Goal: Transaction & Acquisition: Purchase product/service

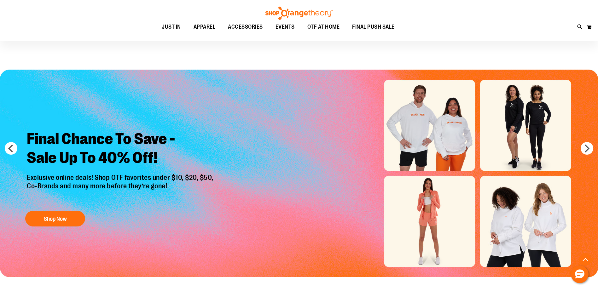
scroll to position [157, 0]
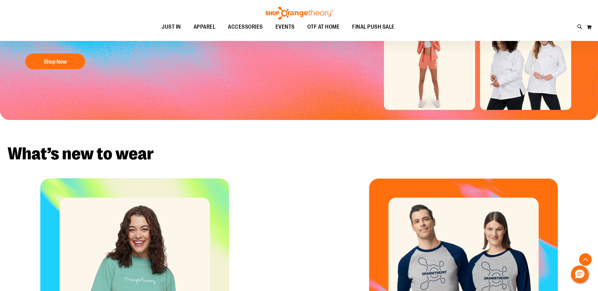
type input "**********"
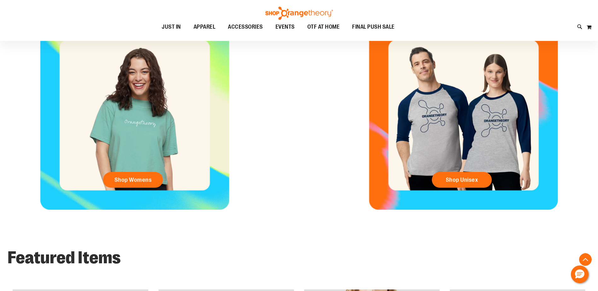
scroll to position [504, 0]
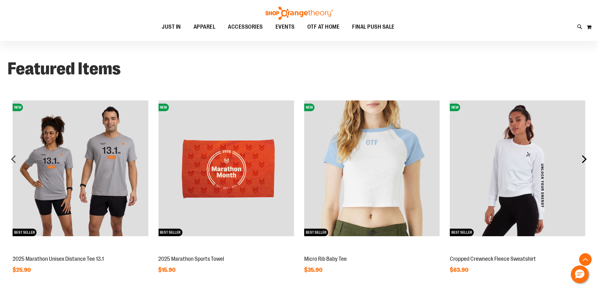
click at [579, 157] on div "next" at bounding box center [584, 159] width 13 height 13
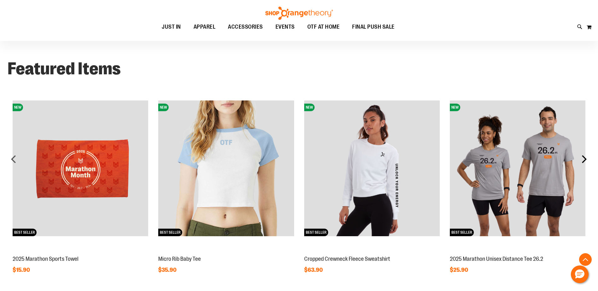
click at [579, 157] on div "next" at bounding box center [584, 159] width 13 height 13
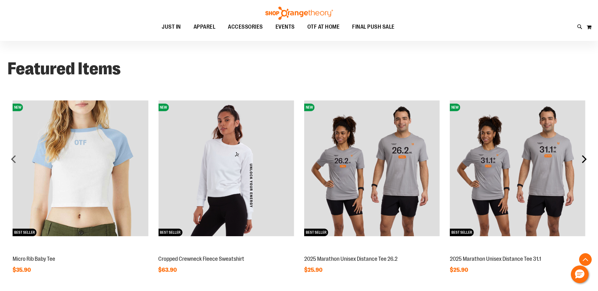
click at [581, 158] on div "next" at bounding box center [584, 159] width 13 height 13
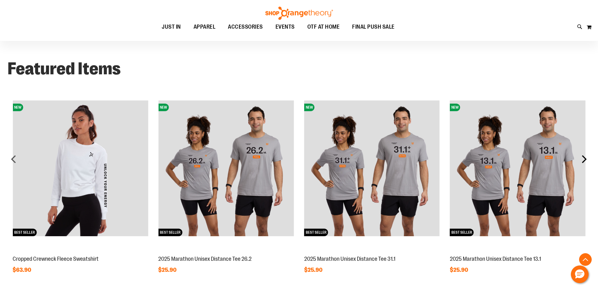
click at [581, 158] on div "next" at bounding box center [584, 159] width 13 height 13
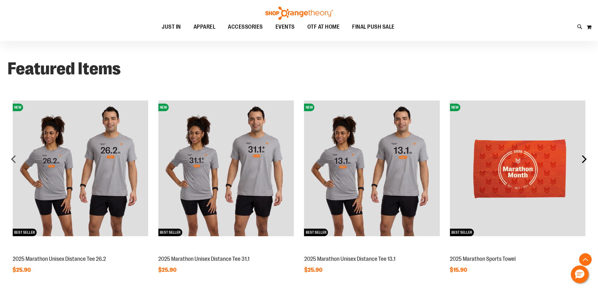
click at [581, 158] on div "next" at bounding box center [584, 159] width 13 height 13
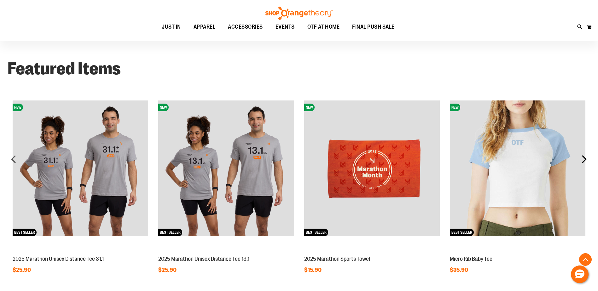
click at [581, 158] on div "next" at bounding box center [584, 159] width 13 height 13
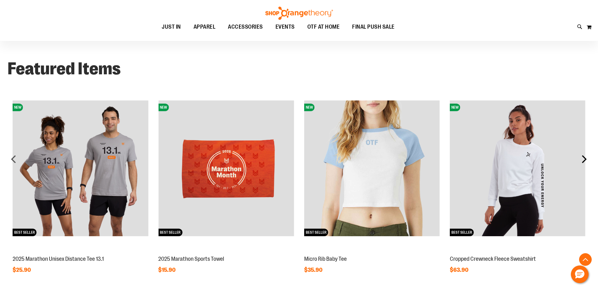
click at [581, 158] on div "next" at bounding box center [584, 159] width 13 height 13
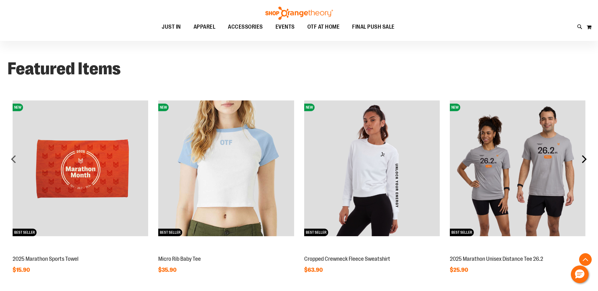
click at [581, 158] on div "next" at bounding box center [584, 159] width 13 height 13
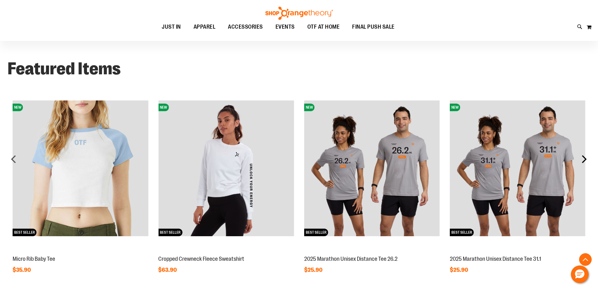
click at [581, 158] on div "next" at bounding box center [584, 159] width 13 height 13
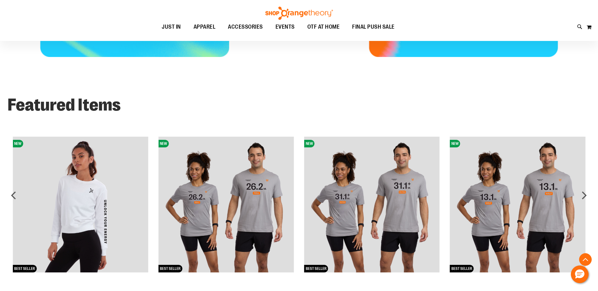
scroll to position [468, 0]
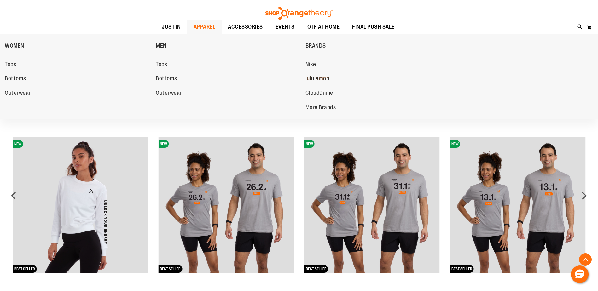
click at [312, 79] on span "lululemon" at bounding box center [318, 79] width 24 height 8
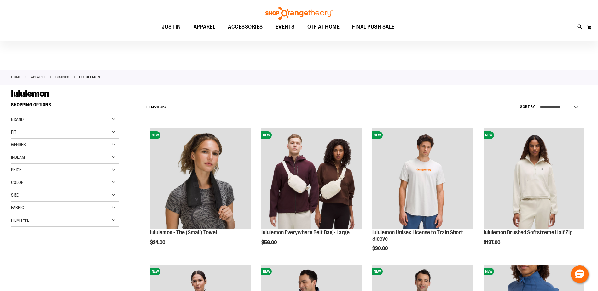
scroll to position [94, 0]
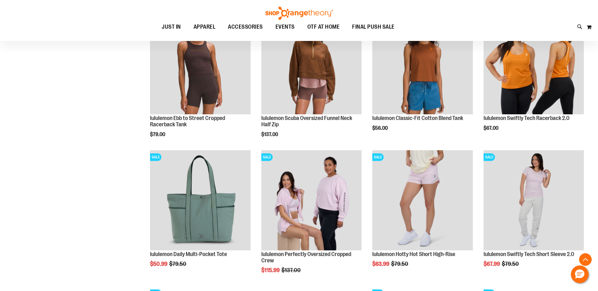
scroll to position [567, 0]
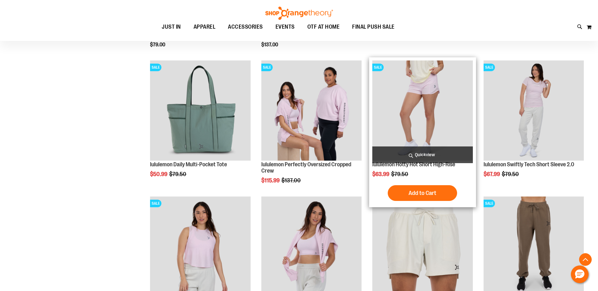
scroll to position [694, 0]
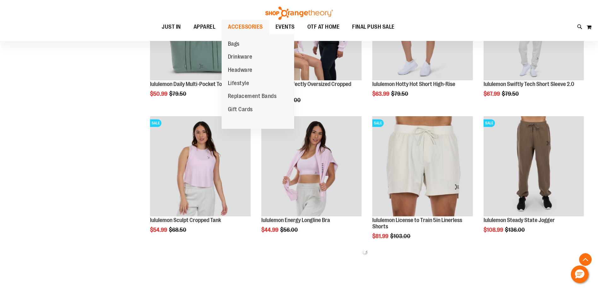
type input "**********"
click at [251, 25] on span "ACCESSORIES" at bounding box center [245, 27] width 35 height 14
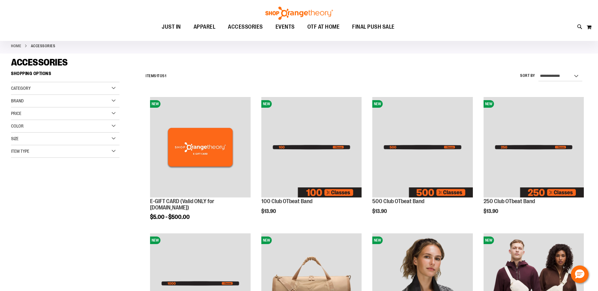
scroll to position [157, 0]
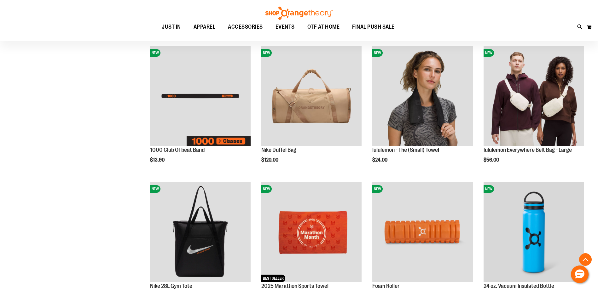
scroll to position [284, 0]
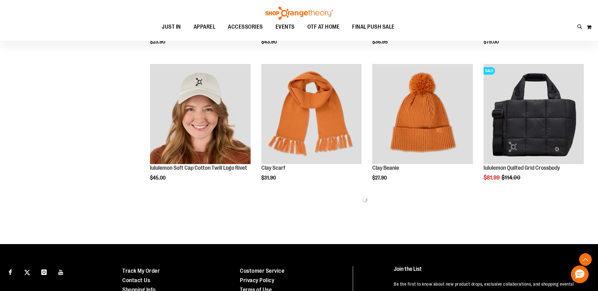
scroll to position [757, 0]
